Goal: Communication & Community: Answer question/provide support

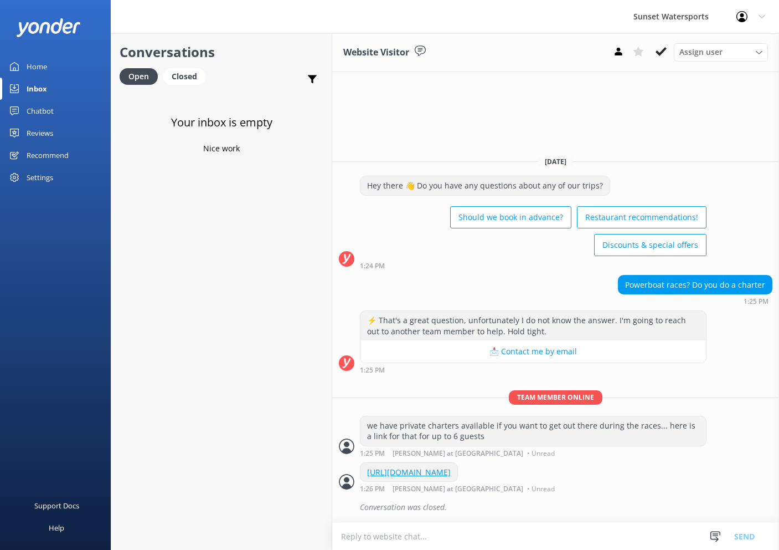
click at [252, 284] on div "Your inbox is empty Nice work" at bounding box center [221, 366] width 220 height 550
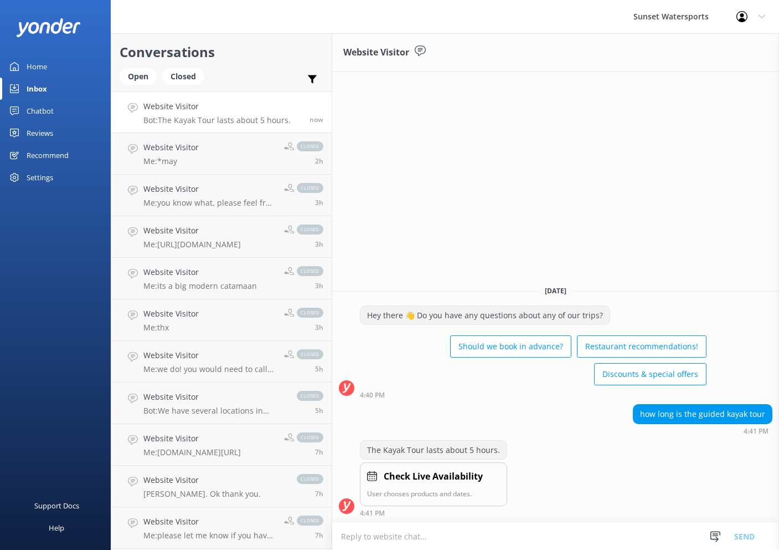
click at [144, 86] on div "Open Closed" at bounding box center [165, 81] width 90 height 27
click at [143, 76] on div "Open" at bounding box center [138, 76] width 37 height 17
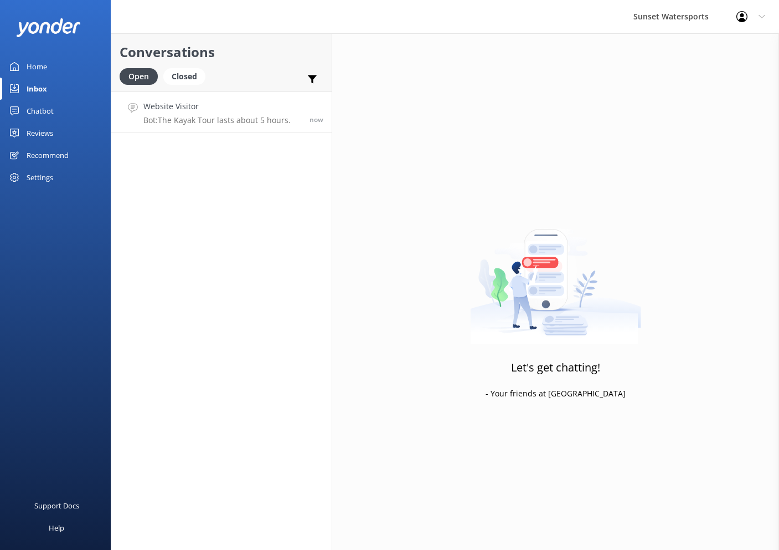
click at [211, 103] on h4 "Website Visitor" at bounding box center [216, 106] width 147 height 12
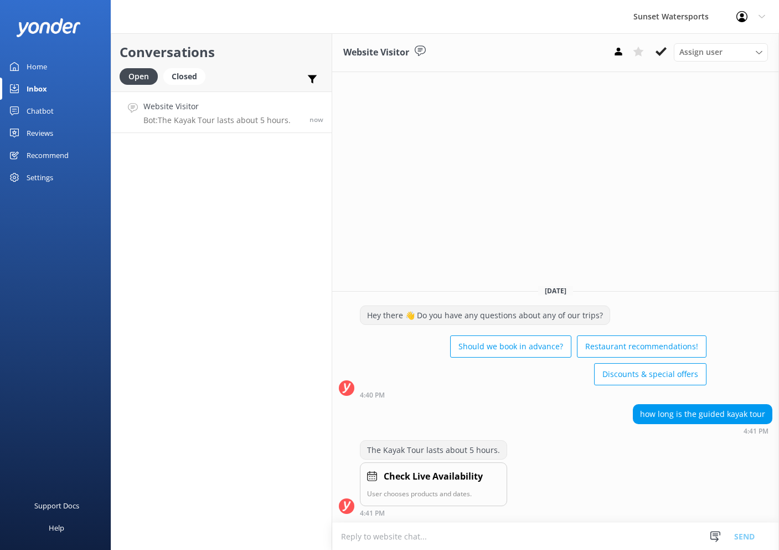
click at [541, 539] on textarea at bounding box center [555, 535] width 447 height 27
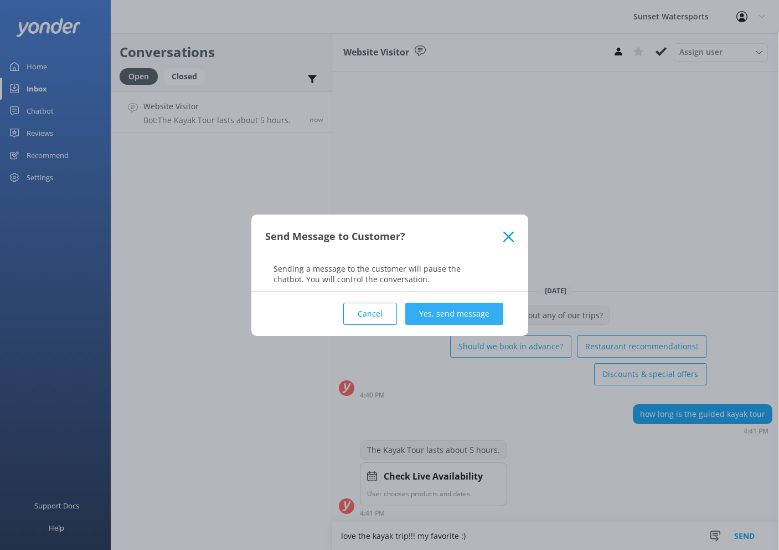
type textarea "love the kayak trip!!! my favorite :)"
click at [462, 310] on button "Yes, send message" at bounding box center [455, 313] width 98 height 22
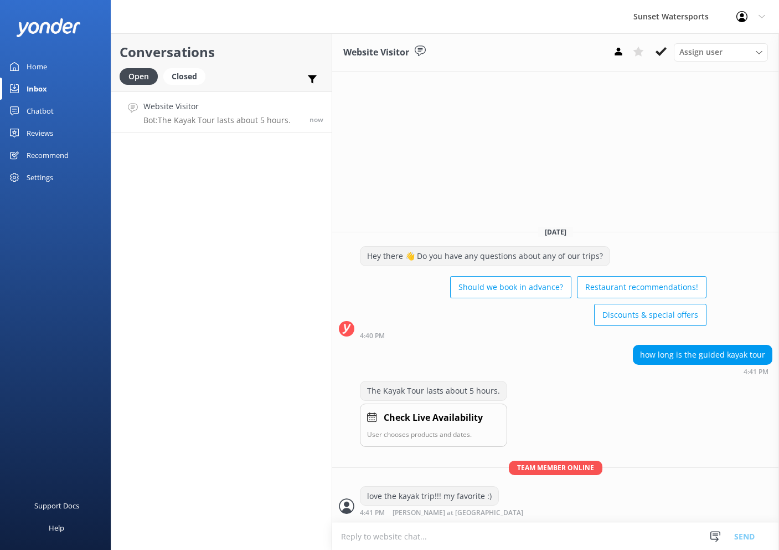
click at [492, 530] on textarea at bounding box center [555, 535] width 447 height 27
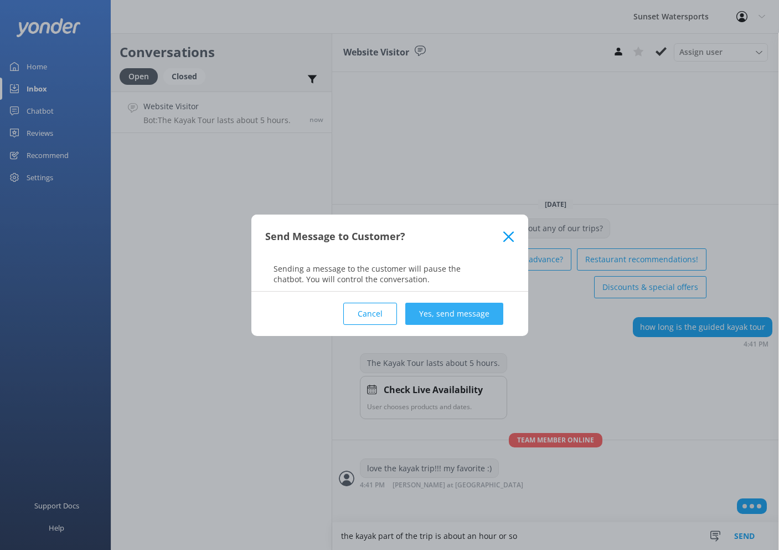
type textarea "the kayak part of the trip is about an hour or so"
click at [479, 310] on button "Yes, send message" at bounding box center [455, 313] width 98 height 22
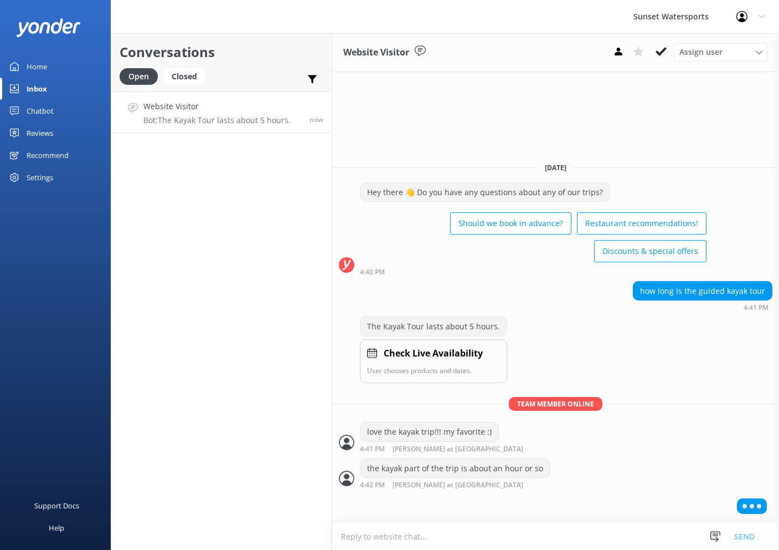
click at [465, 533] on textarea at bounding box center [555, 535] width 447 height 27
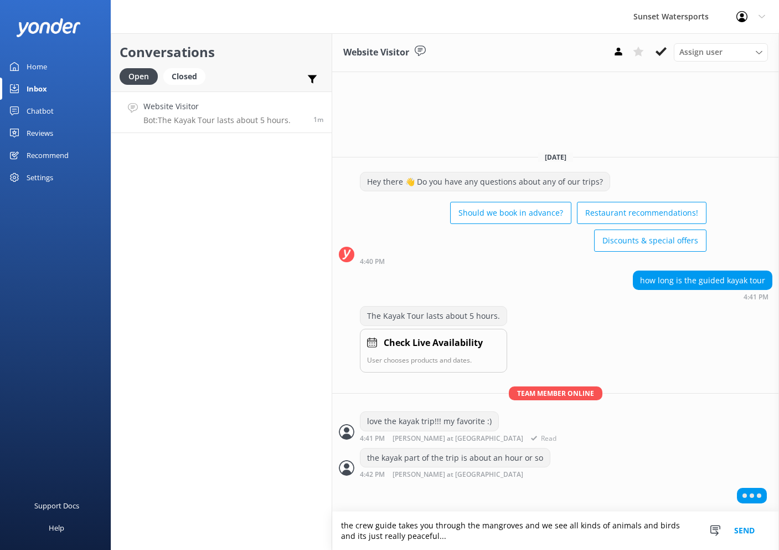
type textarea "the crew guide takes you through the mangroves and we see all kinds of animals …"
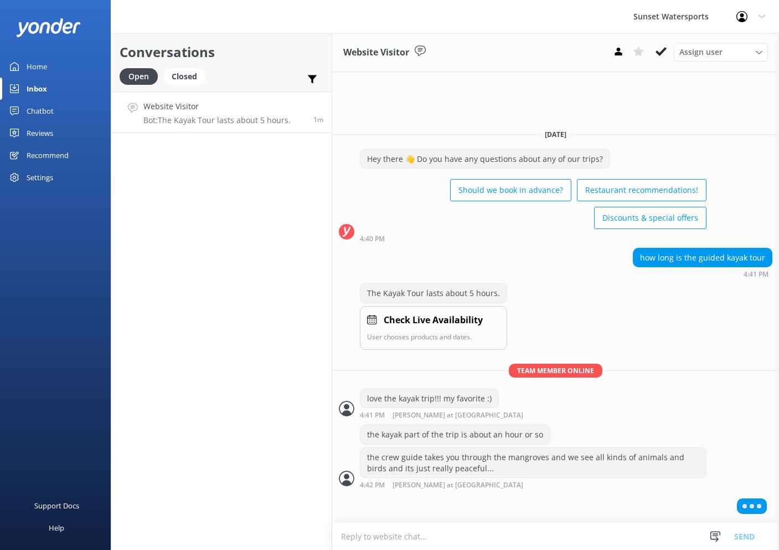
drag, startPoint x: 472, startPoint y: 538, endPoint x: 464, endPoint y: 536, distance: 7.9
click at [472, 538] on textarea at bounding box center [555, 535] width 447 height 27
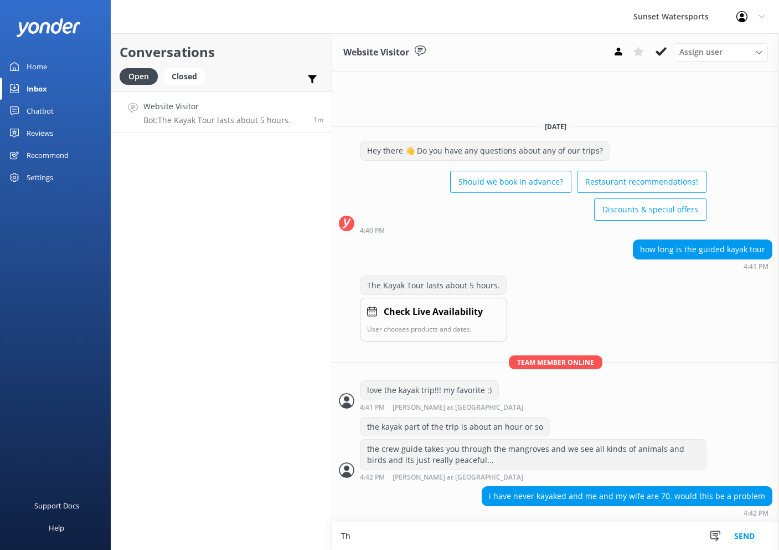
type textarea "T"
type textarea "It is not a difficult endeavor"
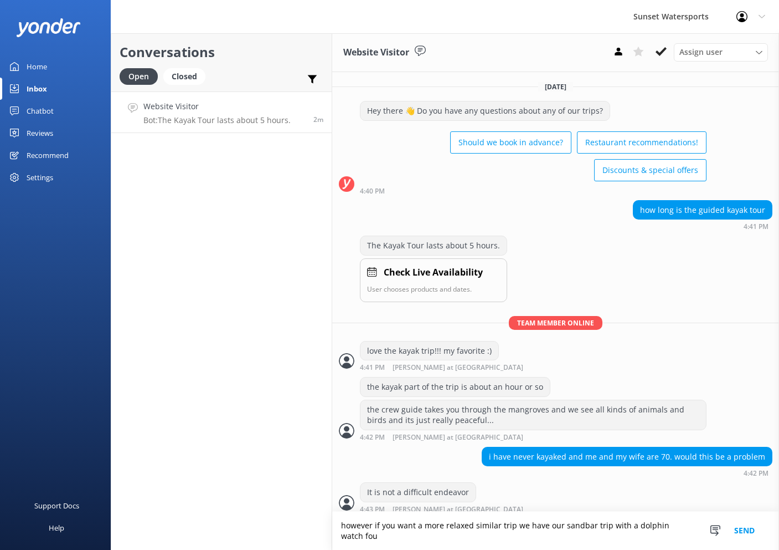
scroll to position [3, 0]
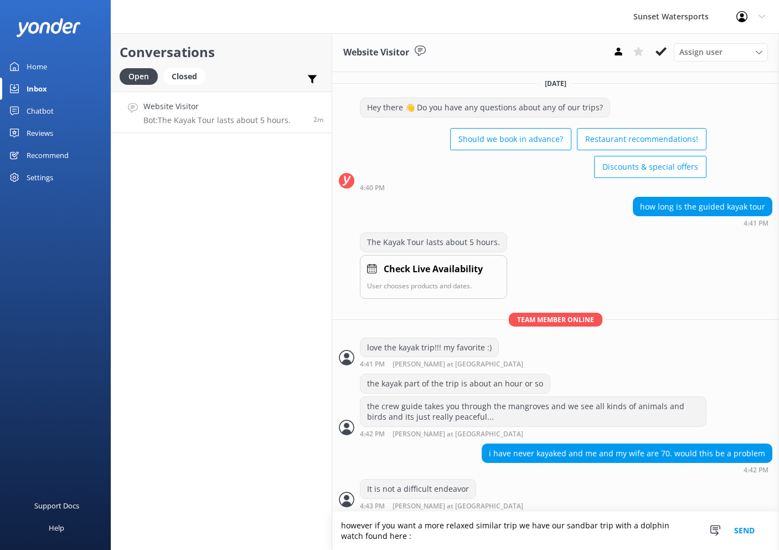
type textarea "however if you want a more relaxed similar trip we have our sandbar trip with a…"
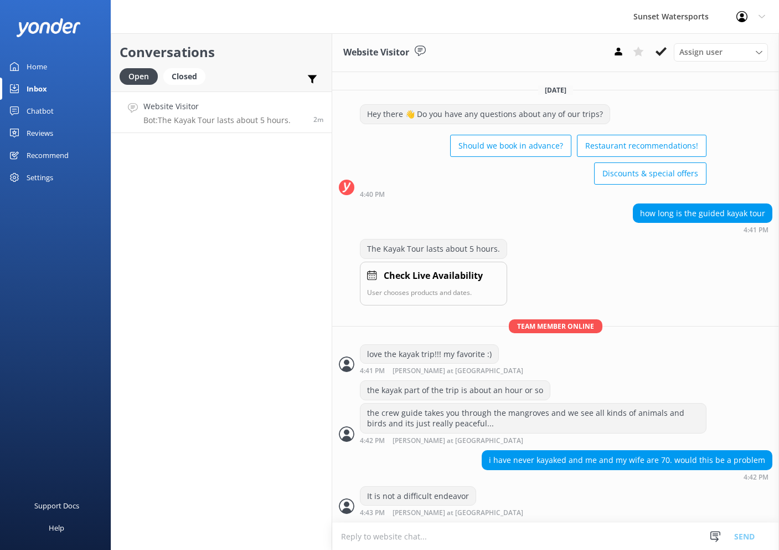
scroll to position [25, 0]
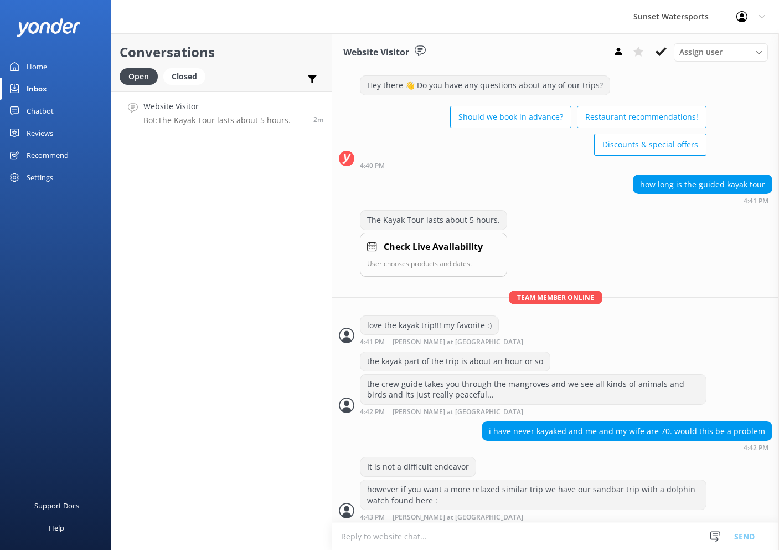
click at [411, 536] on textarea at bounding box center [555, 535] width 447 height 27
paste textarea "https://fareharbor.com/embeds/book/sunsetwatersportskeywest/items/459008/calend…"
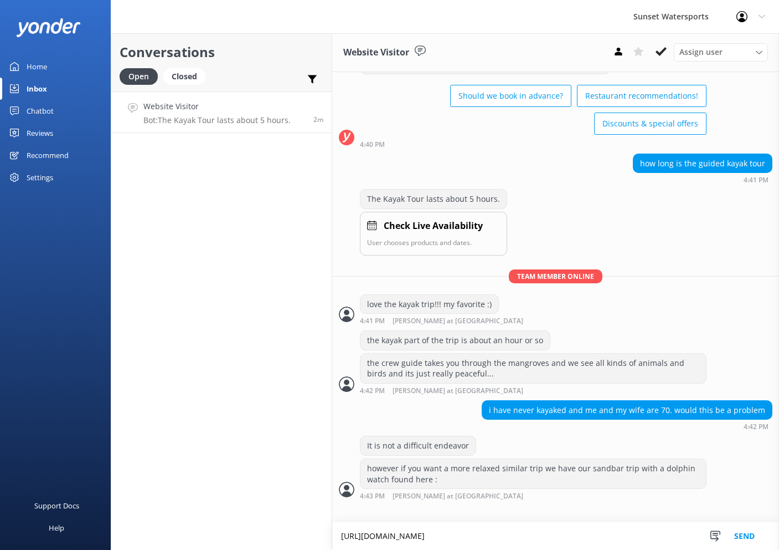
type textarea "https://fareharbor.com/embeds/book/sunsetwatersportskeywest/items/459008/calend…"
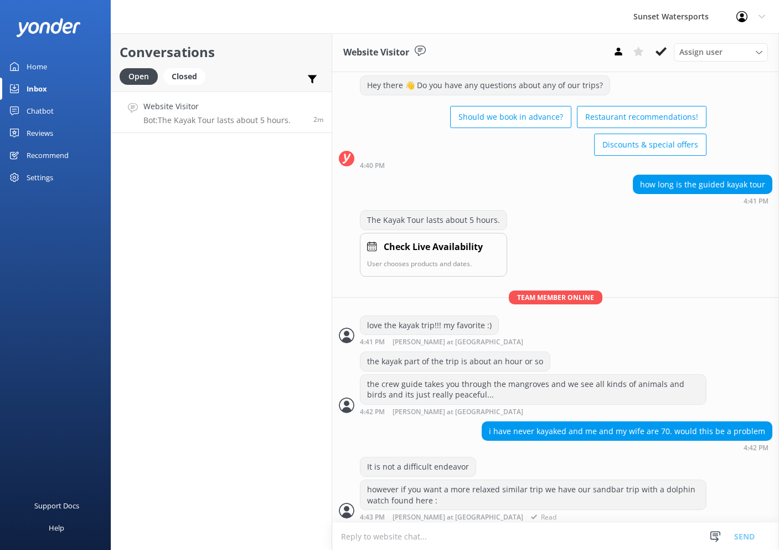
scroll to position [83, 0]
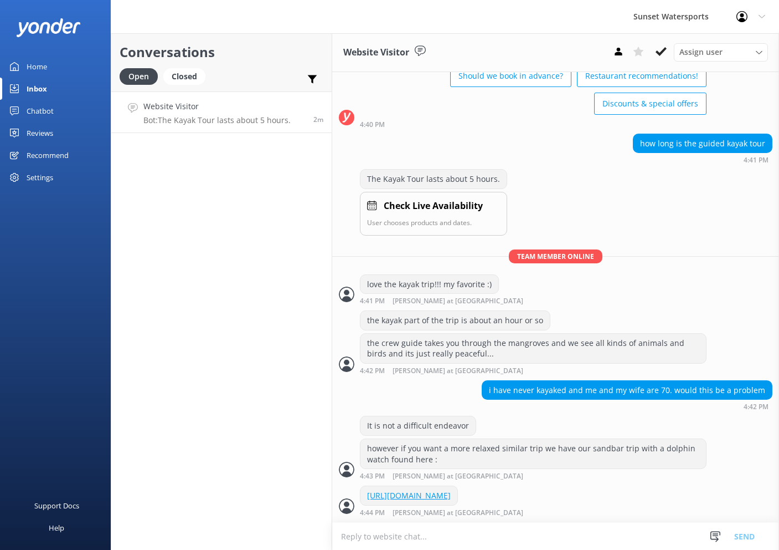
click at [458, 547] on textarea at bounding box center [555, 535] width 447 height 27
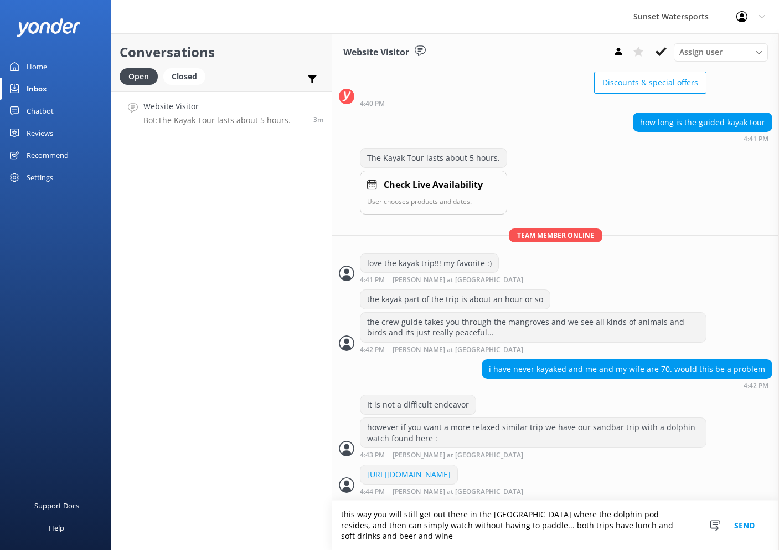
scroll to position [104, 0]
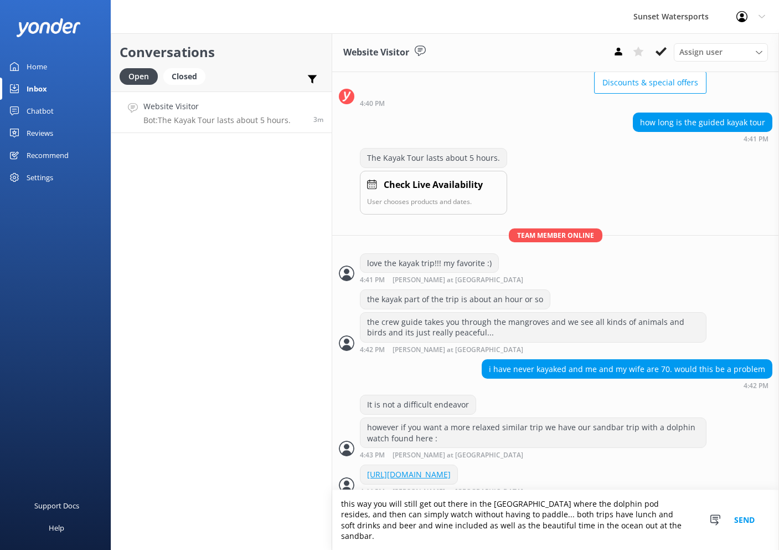
type textarea "this way you will still get out there in the marine sanctuary where the dolphin…"
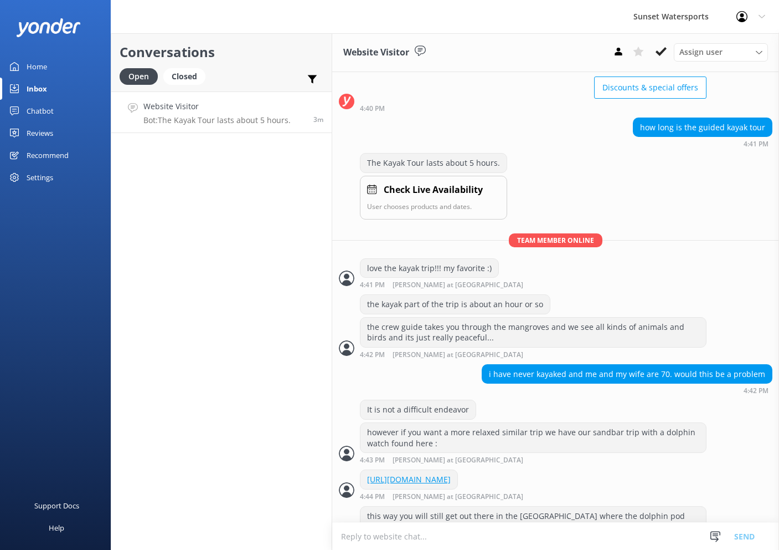
scroll to position [139, 0]
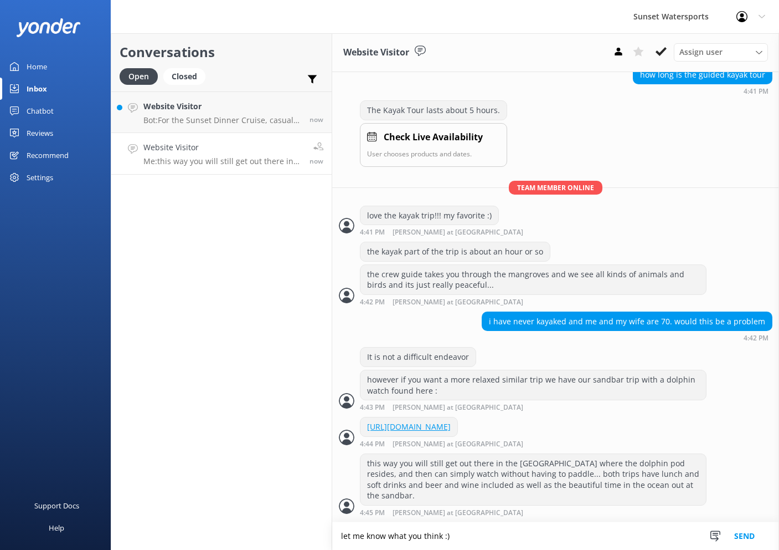
type textarea "let me know what you think :)"
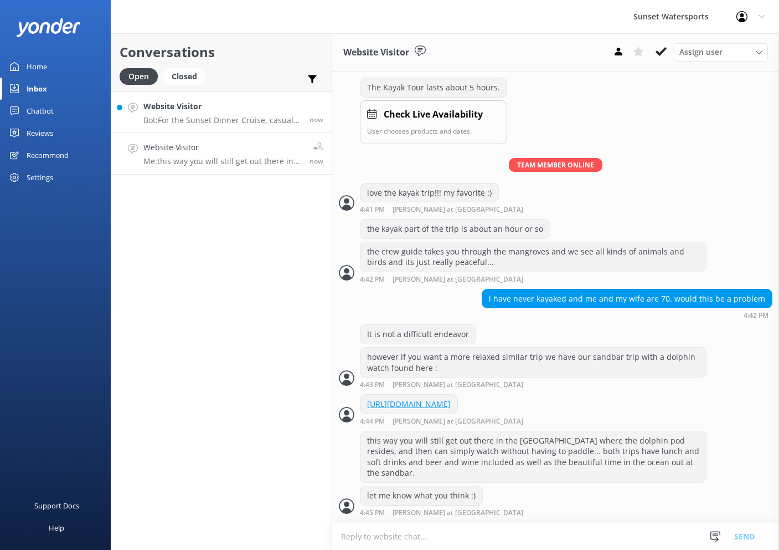
click at [214, 114] on div "Website Visitor Bot: For the Sunset Dinner Cruise, casual and comfortable attir…" at bounding box center [222, 112] width 158 height 24
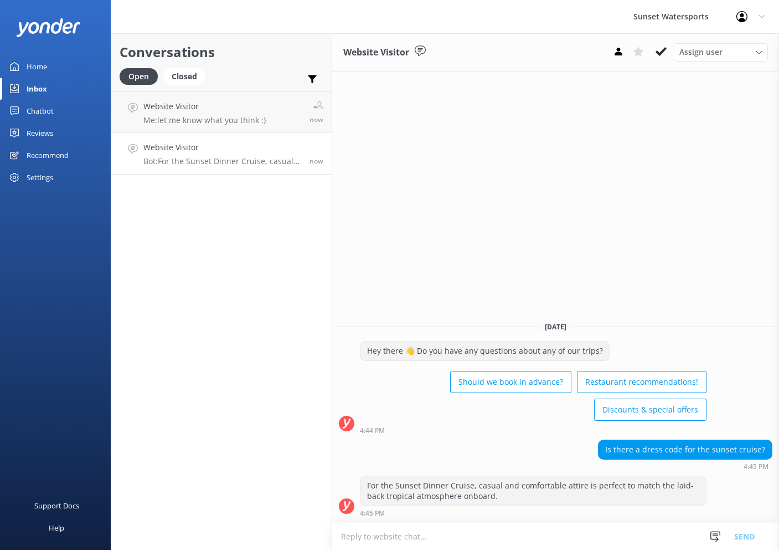
click at [474, 526] on textarea at bounding box center [555, 535] width 447 height 27
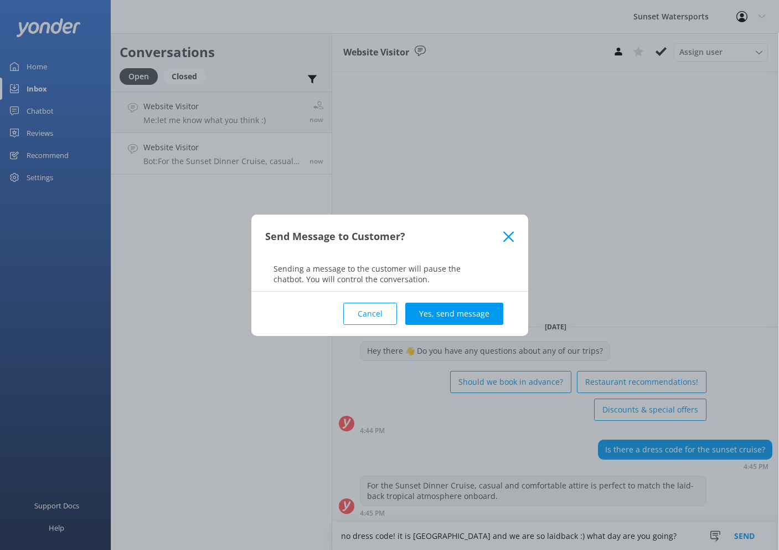
type textarea "no dress code! it is Key West and we are so laidback :) what day are you going?"
click at [474, 328] on div "Cancel Yes, send message" at bounding box center [389, 313] width 249 height 44
drag, startPoint x: 467, startPoint y: 320, endPoint x: 461, endPoint y: 312, distance: 9.5
click at [467, 320] on button "Yes, send message" at bounding box center [455, 313] width 98 height 22
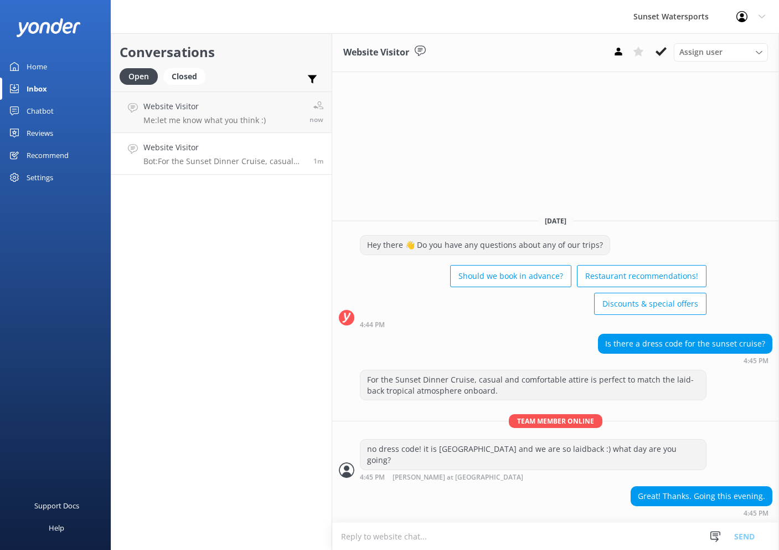
click at [505, 530] on textarea at bounding box center [555, 535] width 447 height 27
click at [498, 538] on textarea at bounding box center [555, 535] width 447 height 27
type textarea "nice :) do you have your ticket already?"
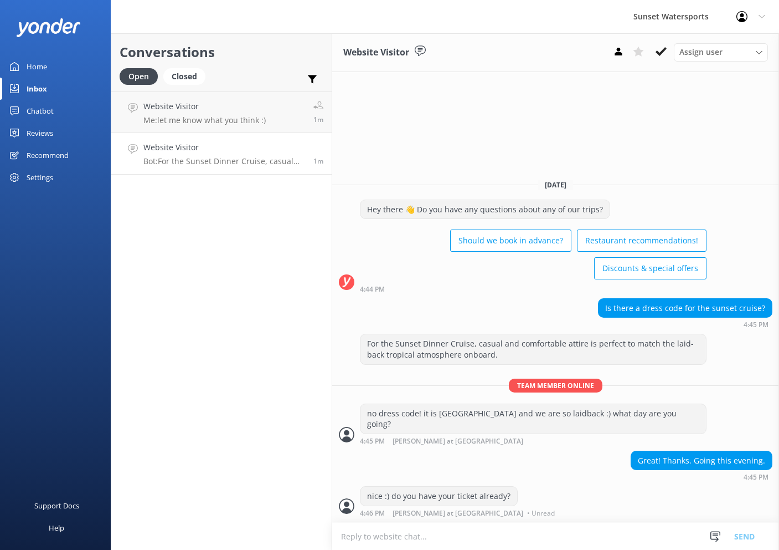
click at [136, 2] on div at bounding box center [69, 16] width 138 height 33
click at [227, 111] on h4 "Website Visitor" at bounding box center [204, 106] width 122 height 12
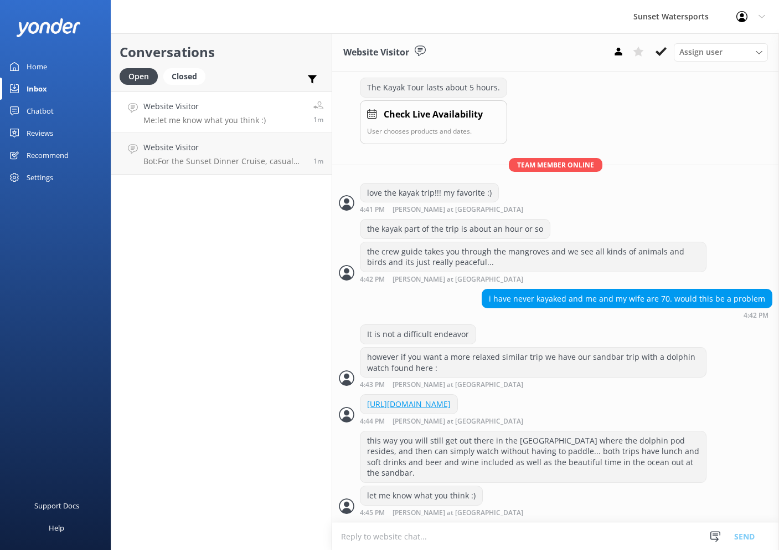
scroll to position [161, 0]
click at [491, 546] on textarea at bounding box center [555, 535] width 447 height 27
type textarea "my phone number for text or call (please do if you would like) is 305-849-9615"
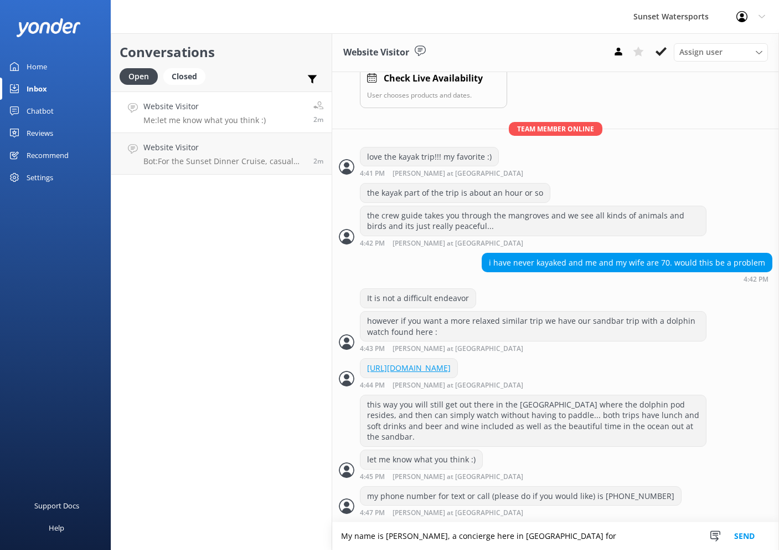
drag, startPoint x: 530, startPoint y: 537, endPoint x: 422, endPoint y: 533, distance: 108.1
click at [417, 535] on textarea "My name is Lucas, a concierge here in Key West for" at bounding box center [555, 536] width 447 height 28
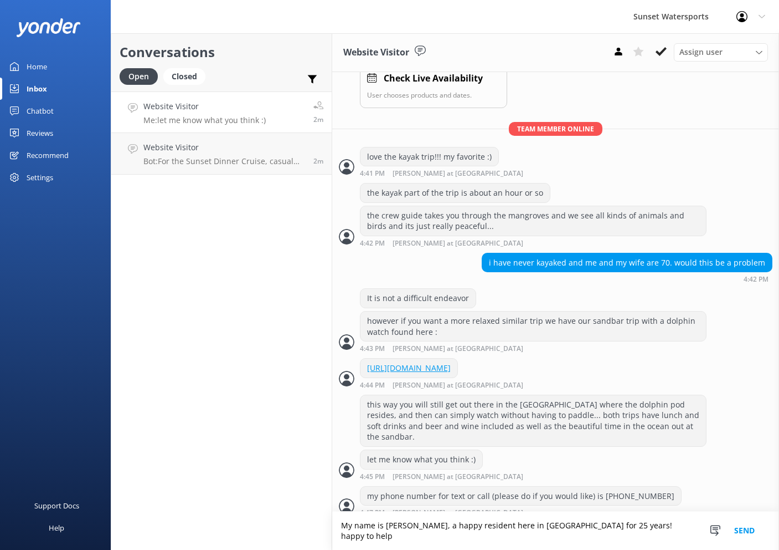
type textarea "My name is Lucas, a happy resident here in Key West for 25 years! happy to help"
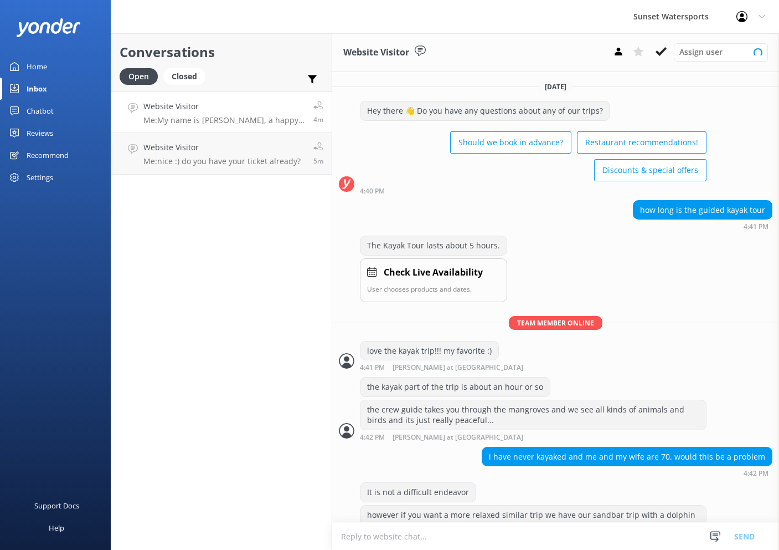
scroll to position [219, 0]
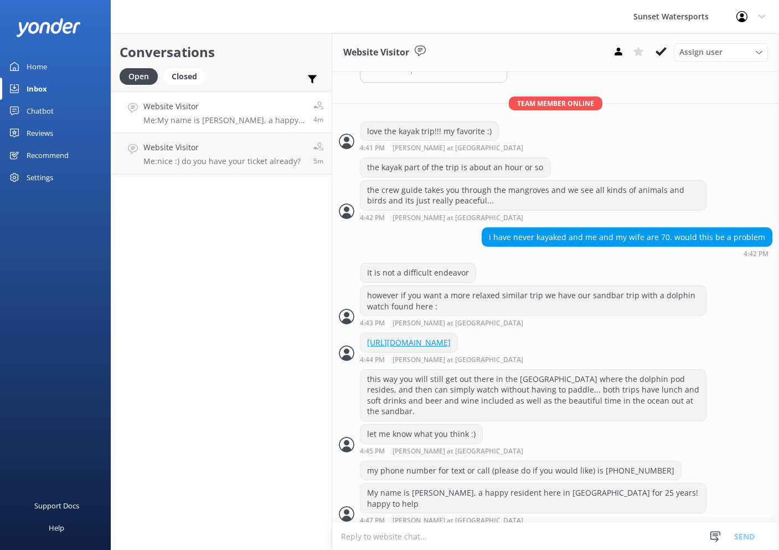
click at [662, 53] on use at bounding box center [661, 51] width 11 height 9
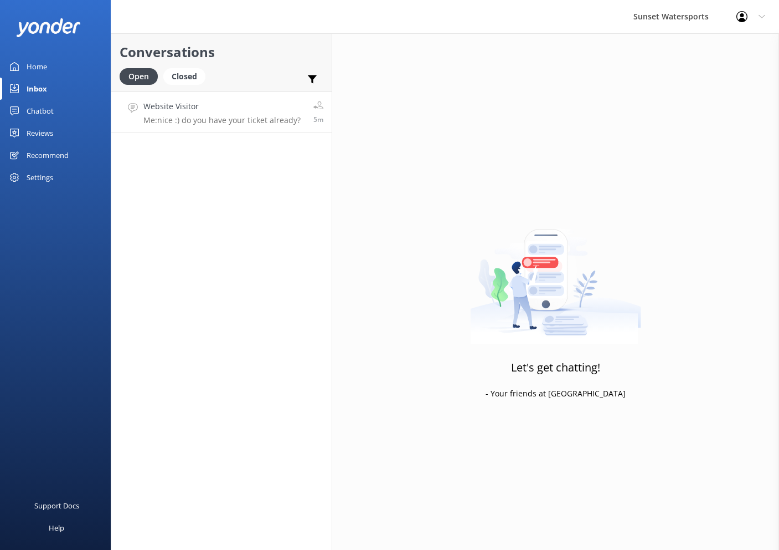
click at [253, 115] on div "Website Visitor Me: [GEOGRAPHIC_DATA] :) do you have your ticket already?" at bounding box center [221, 112] width 157 height 24
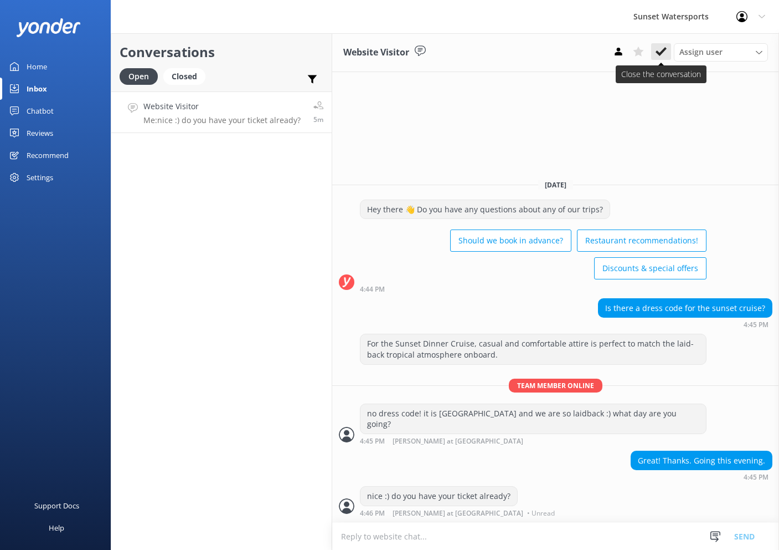
click at [659, 54] on use at bounding box center [661, 51] width 11 height 9
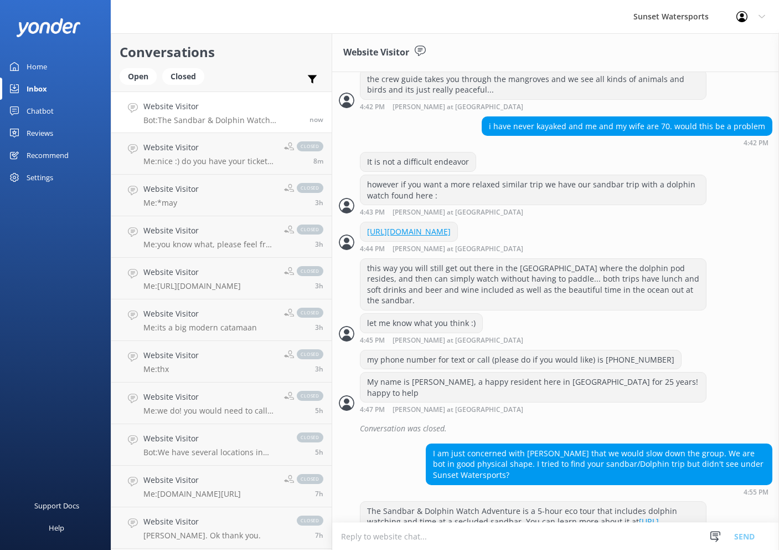
scroll to position [377, 0]
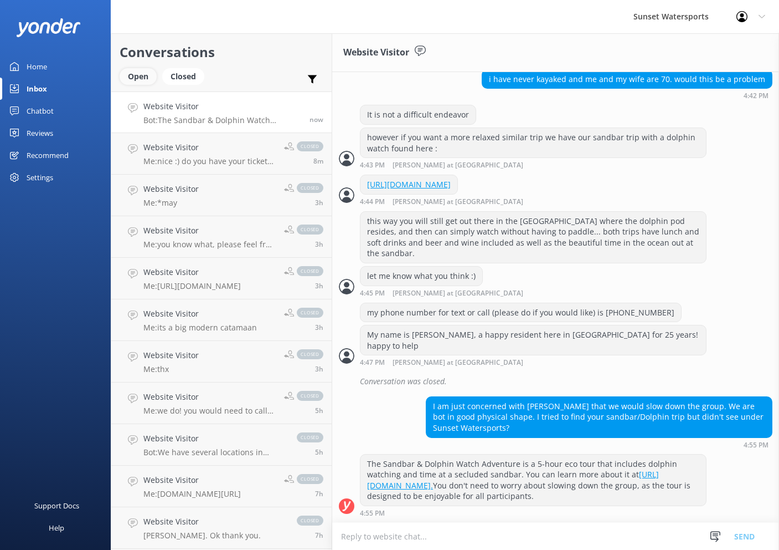
click at [141, 76] on div "Open" at bounding box center [138, 76] width 37 height 17
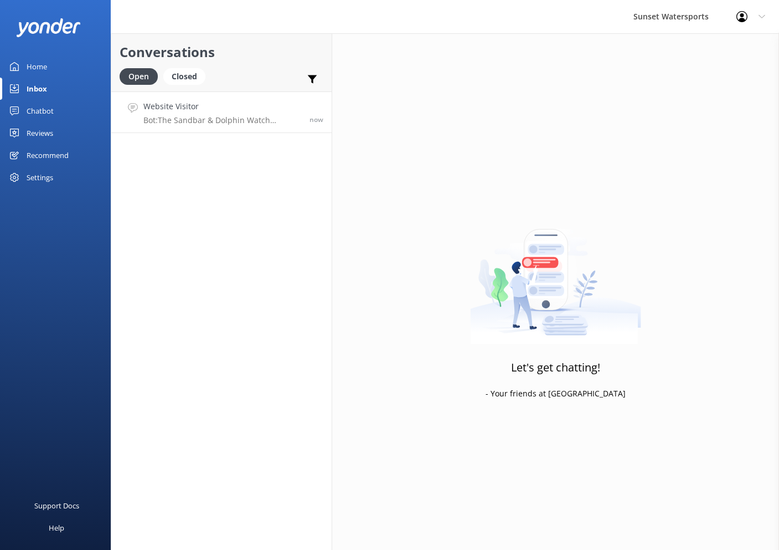
click at [243, 108] on h4 "Website Visitor" at bounding box center [222, 106] width 158 height 12
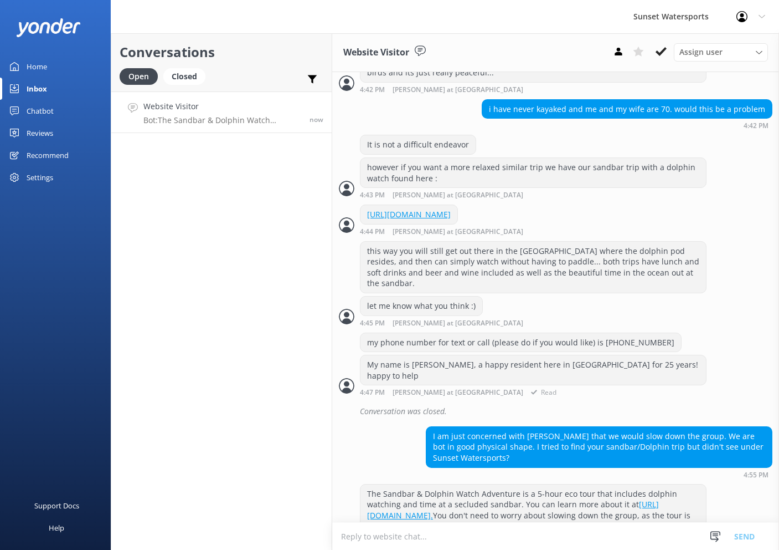
scroll to position [377, 0]
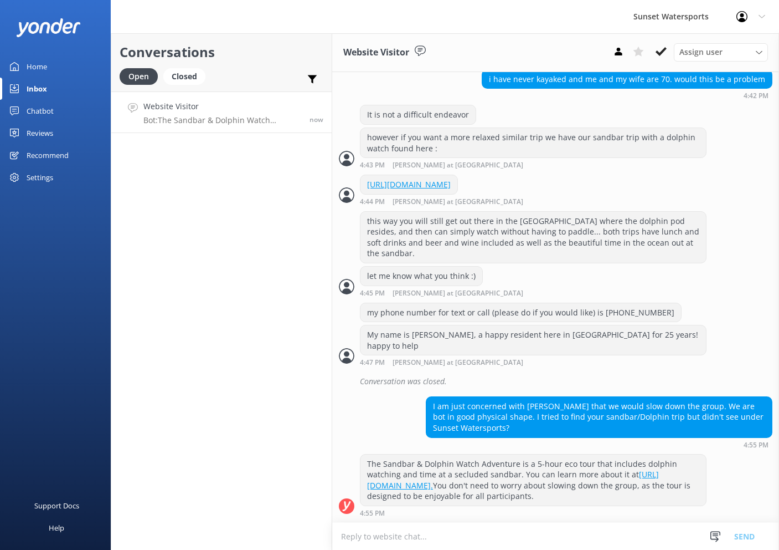
click at [491, 546] on textarea at bounding box center [555, 535] width 447 height 27
type textarea "S"
click at [490, 544] on textarea "I just" at bounding box center [555, 536] width 447 height 28
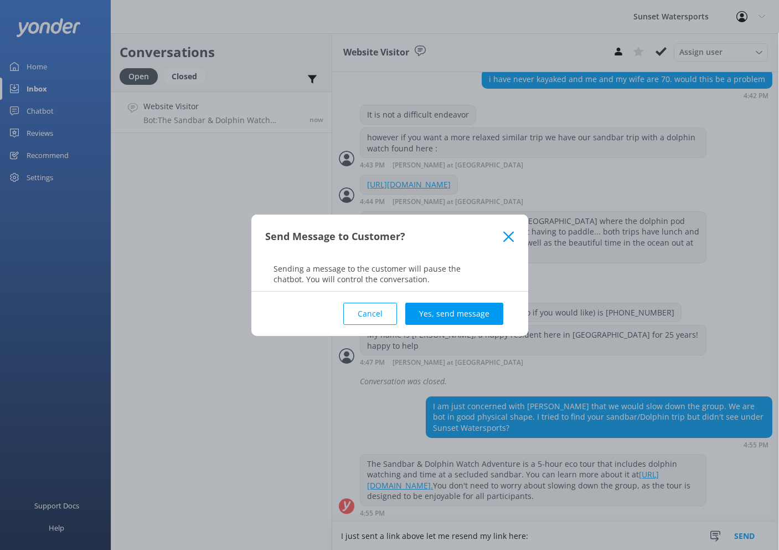
type textarea "I just sent a link above let me resend my link here:"
click at [490, 544] on div "Send Message to Customer? Sending a message to the customer will pause the chat…" at bounding box center [389, 275] width 779 height 550
click at [466, 311] on button "Yes, send message" at bounding box center [455, 313] width 98 height 22
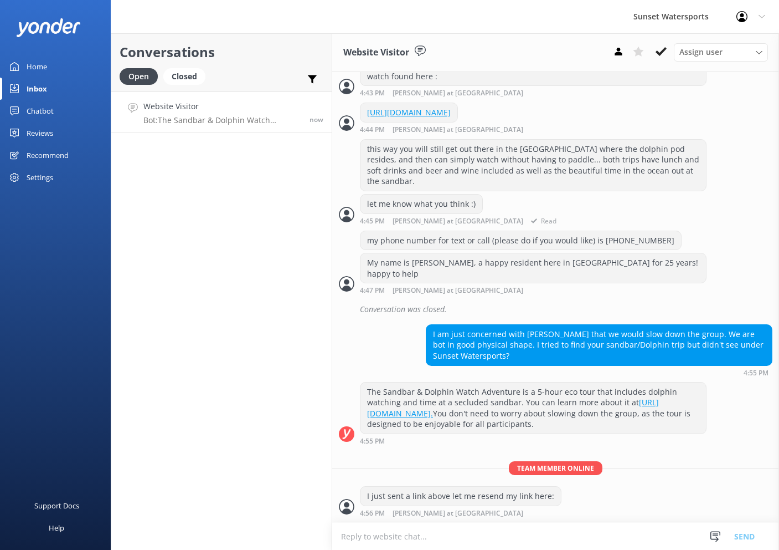
scroll to position [0, 1]
drag, startPoint x: 520, startPoint y: 131, endPoint x: 355, endPoint y: 106, distance: 167.4
click at [357, 106] on div "https://fareharbor.com/embeds/book/sunsetwatersportskeywest/items/459008/calend…" at bounding box center [555, 117] width 447 height 30
copy link "https://fareharbor.com/embeds/book/sunsetwatersportskeywest/items/459008/calend…"
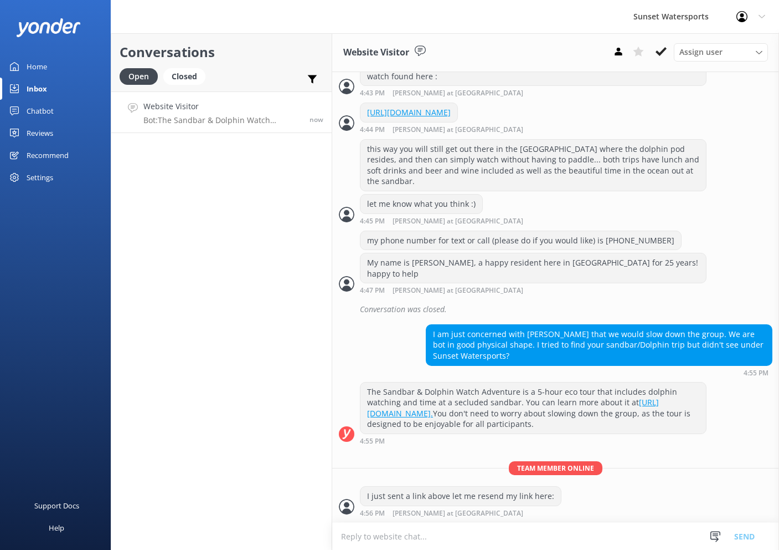
click at [507, 532] on textarea at bounding box center [555, 535] width 447 height 27
paste textarea "https://fareharbor.com/embeds/book/sunsetwatersportskeywest/items/459008/calend…"
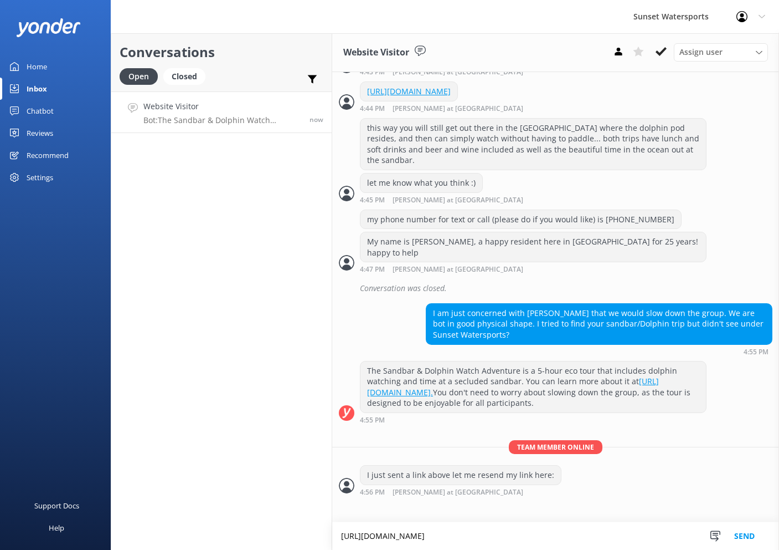
type textarea "https://fareharbor.com/embeds/book/sunsetwatersportskeywest/items/459008/calend…"
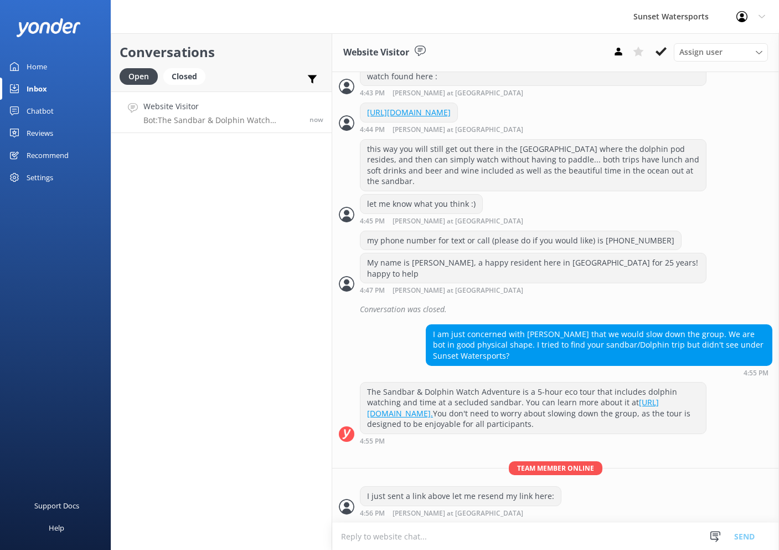
scroll to position [492, 0]
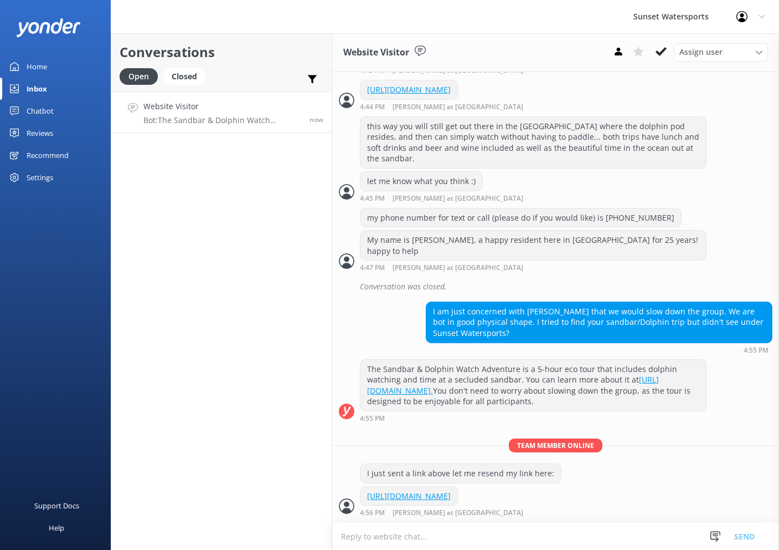
click at [494, 542] on textarea at bounding box center [555, 535] width 447 height 27
click at [495, 539] on textarea at bounding box center [555, 535] width 447 height 27
type textarea "that is our sandbar and dolphin...."
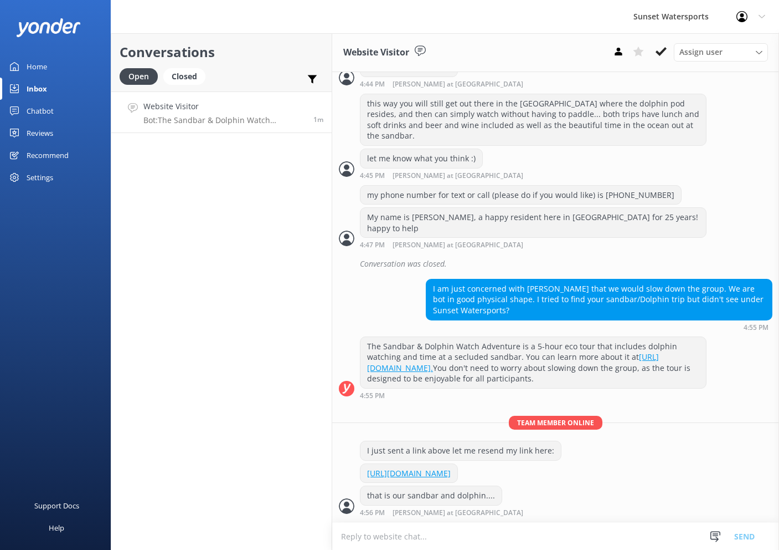
click at [496, 536] on textarea at bounding box center [555, 535] width 447 height 27
type textarea ":) It is a relaxed pace on the kayaks, but it is quite a thorough tour...."
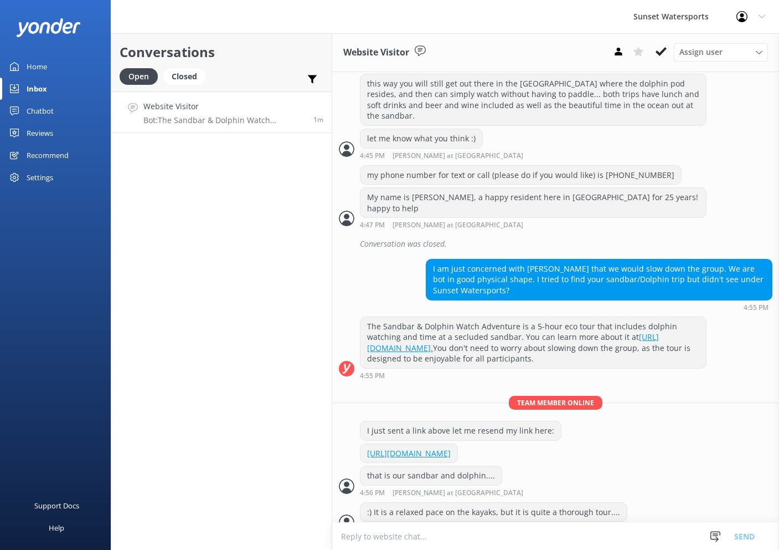
scroll to position [551, 0]
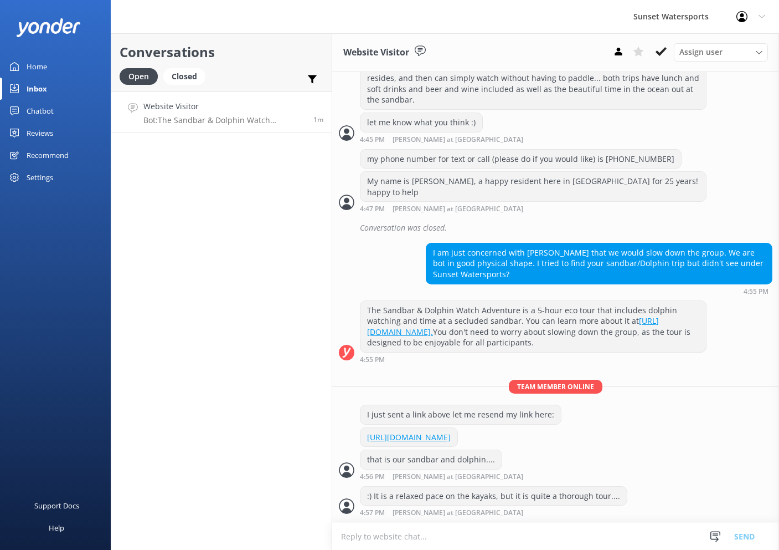
click at [479, 536] on textarea at bounding box center [555, 535] width 447 height 27
type textarea "it is not a race, but it is much less strenuous on the dolphin watch :)"
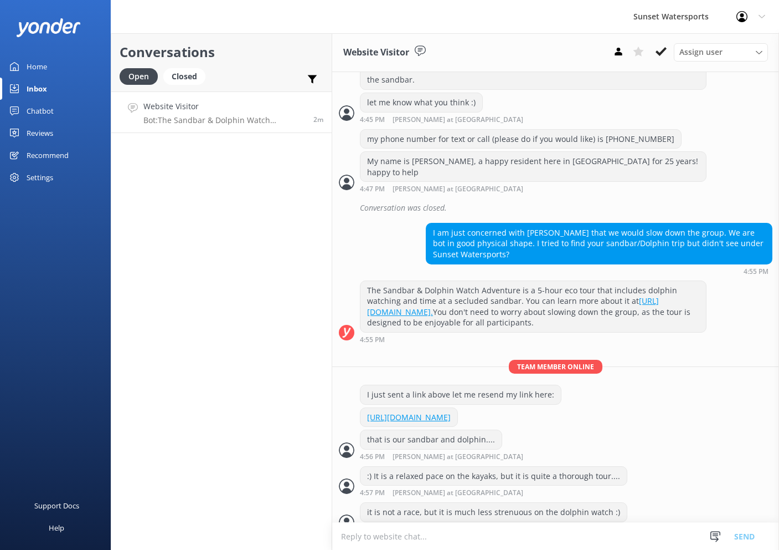
scroll to position [586, 0]
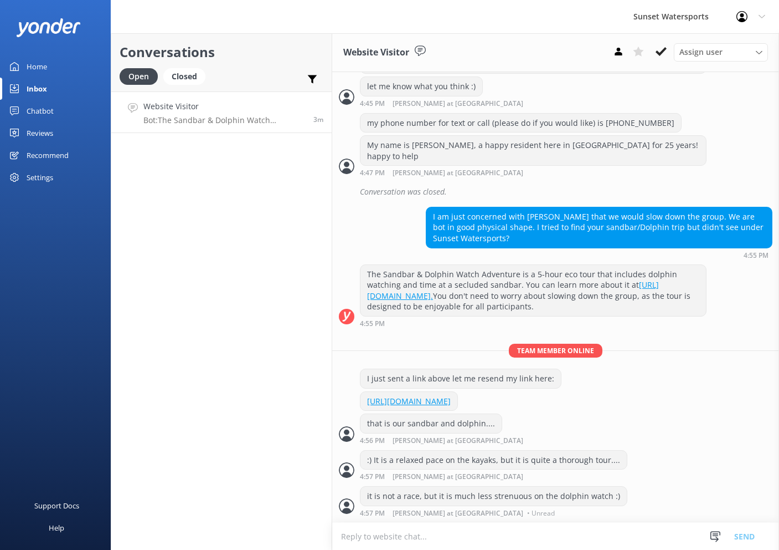
click at [251, 115] on div "Website Visitor Bot: The Sandbar & Dolphin Watch Adventure is a 5-hour eco tour…" at bounding box center [224, 112] width 162 height 24
click at [661, 56] on icon at bounding box center [661, 51] width 11 height 11
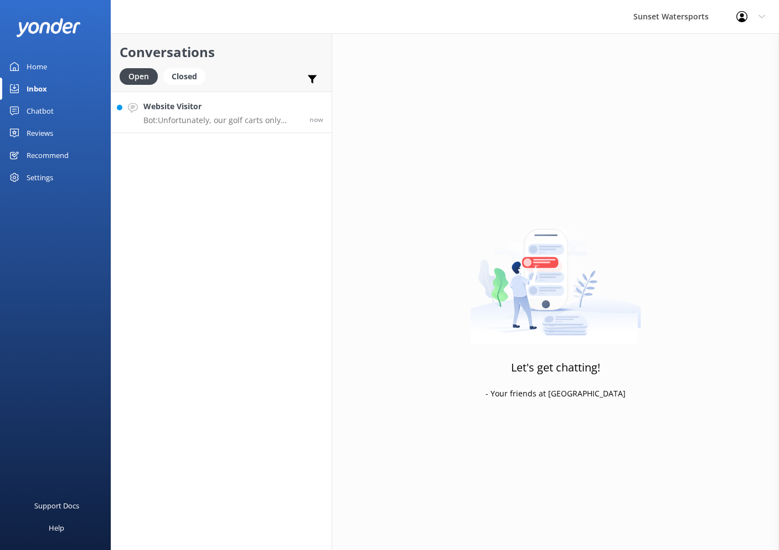
click at [212, 120] on p "Bot: Unfortunately, our golf carts only operate within [GEOGRAPHIC_DATA] and ar…" at bounding box center [222, 120] width 158 height 10
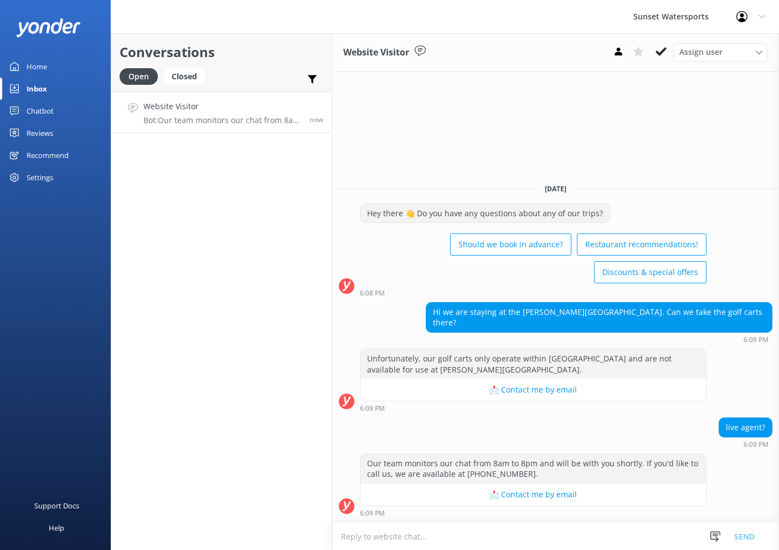
click at [467, 535] on textarea at bounding box center [555, 535] width 447 height 27
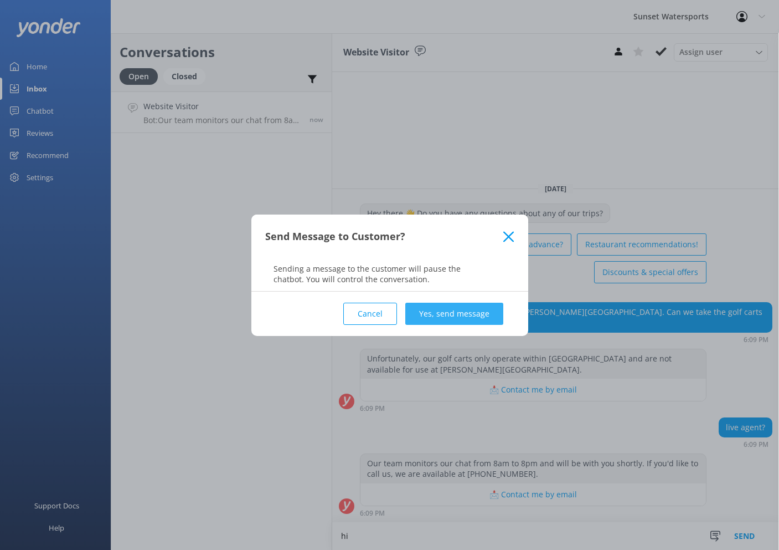
type textarea "hi"
click at [478, 317] on button "Yes, send message" at bounding box center [455, 313] width 98 height 22
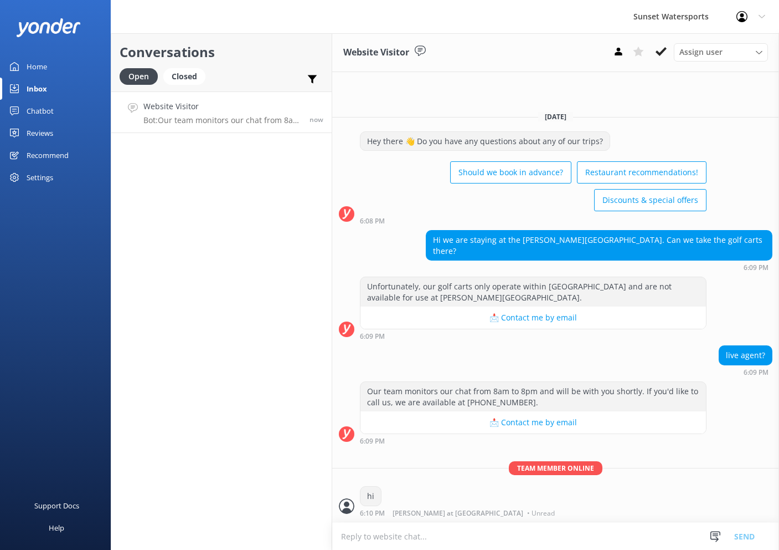
click at [441, 534] on textarea at bounding box center [555, 535] width 447 height 27
type textarea "live agent here :)"
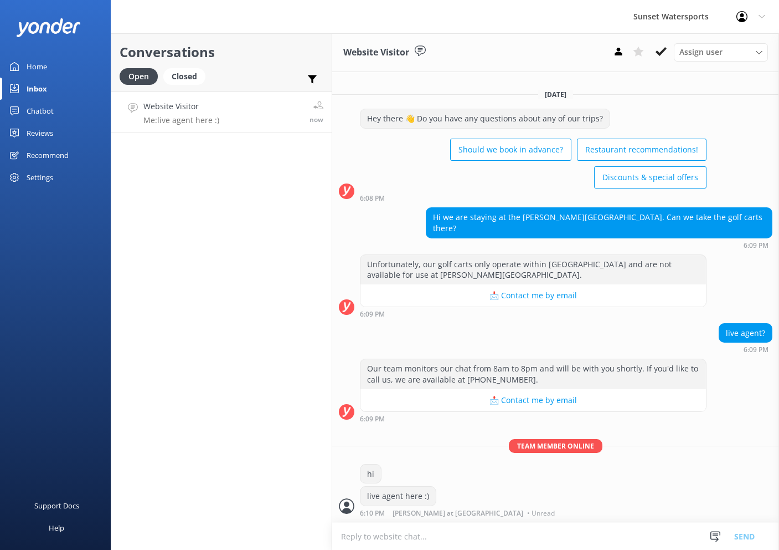
click at [521, 534] on textarea at bounding box center [555, 535] width 447 height 27
type textarea "y"
drag, startPoint x: 503, startPoint y: 543, endPoint x: 482, endPoint y: 537, distance: 21.8
click at [503, 543] on textarea at bounding box center [555, 535] width 447 height 27
type textarea "y"
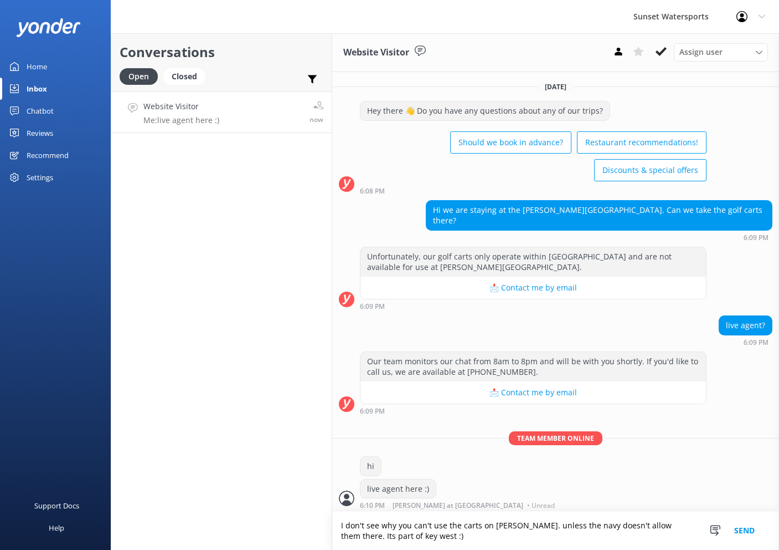
type textarea "I don't see why you can't use the carts on [PERSON_NAME]. unless the navy doesn…"
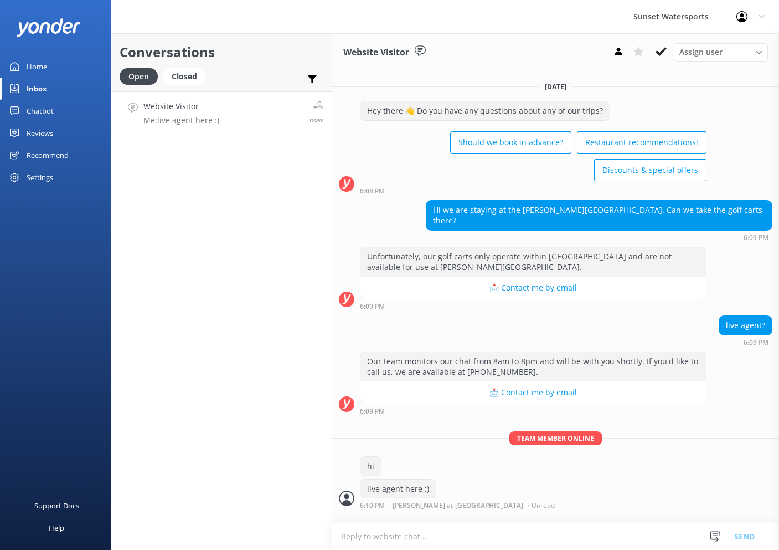
scroll to position [24, 0]
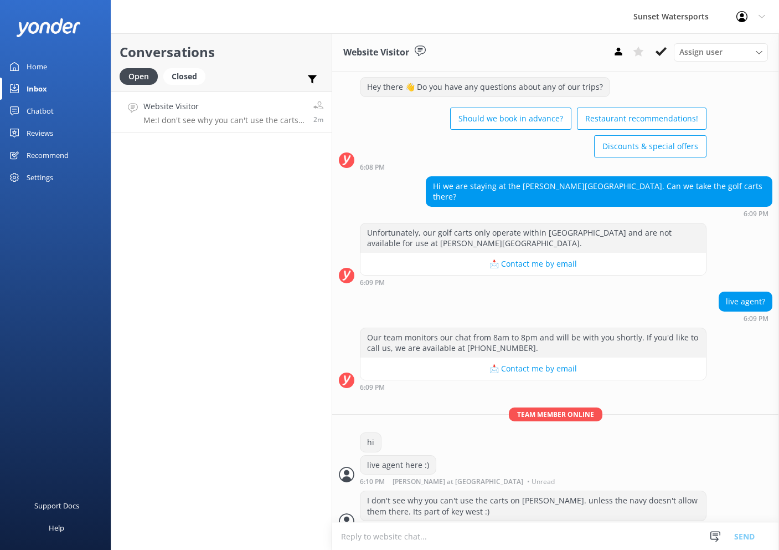
scroll to position [1, 0]
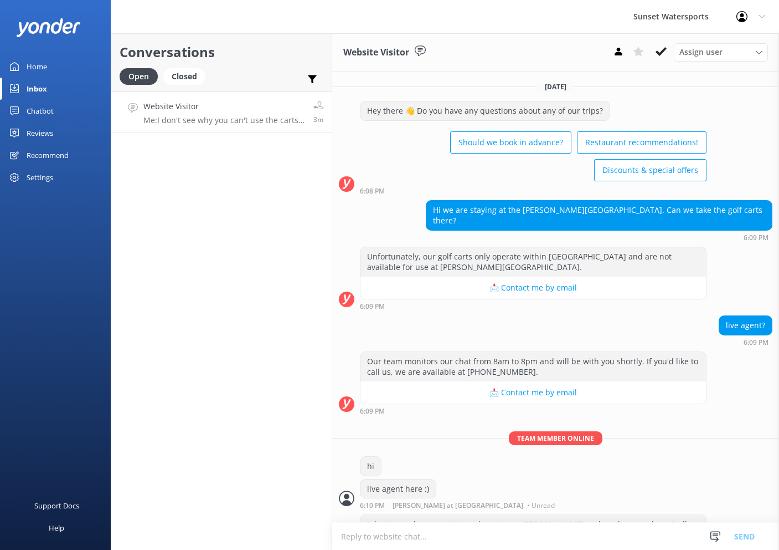
scroll to position [24, 0]
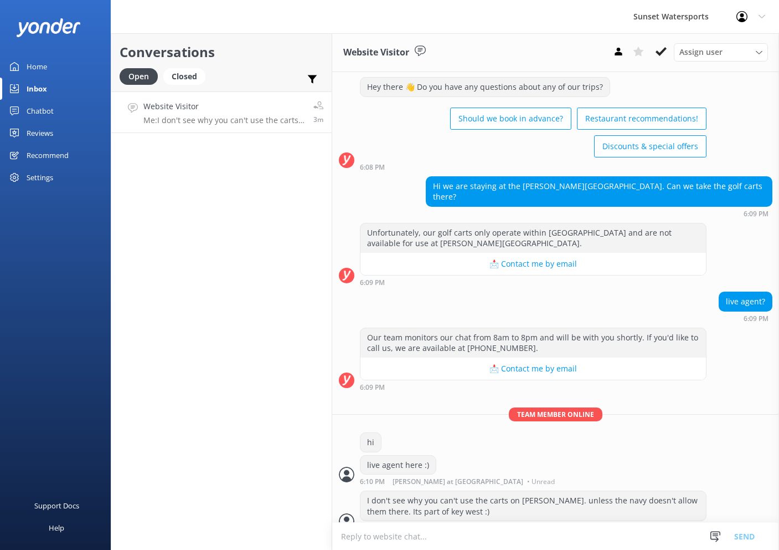
click at [661, 52] on icon at bounding box center [661, 51] width 11 height 11
